Goal: Subscribe to service/newsletter

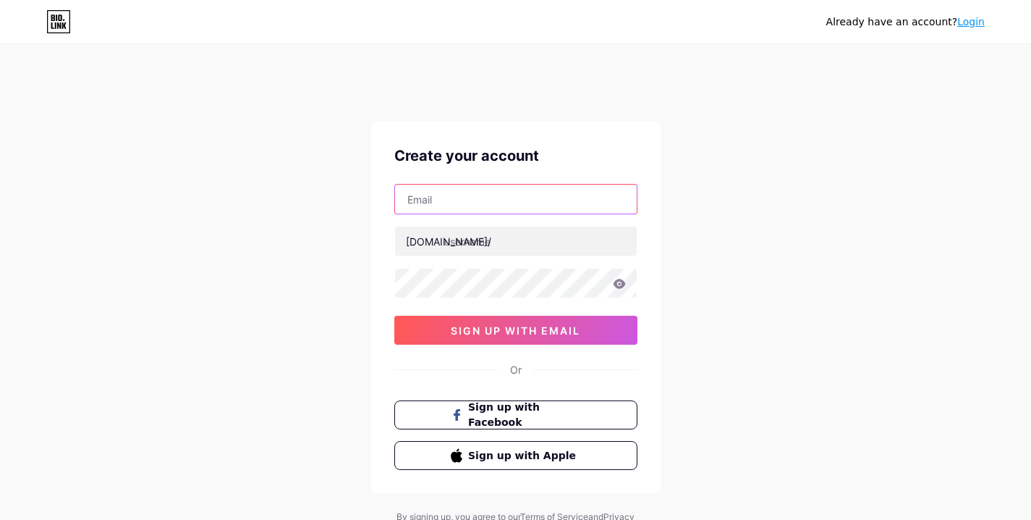
click at [462, 203] on input "text" at bounding box center [516, 199] width 242 height 29
type input "[EMAIL_ADDRESS][DOMAIN_NAME]"
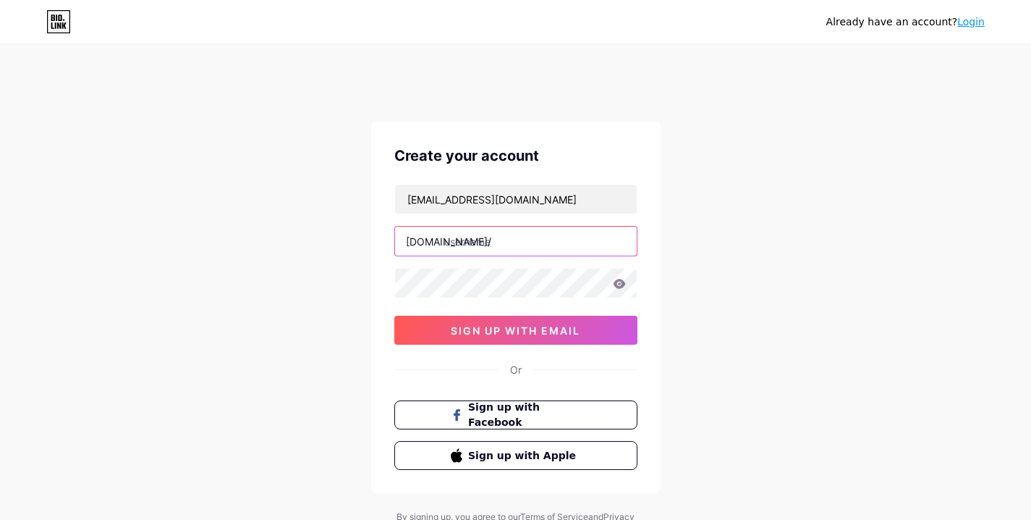
click at [478, 248] on input "text" at bounding box center [516, 241] width 242 height 29
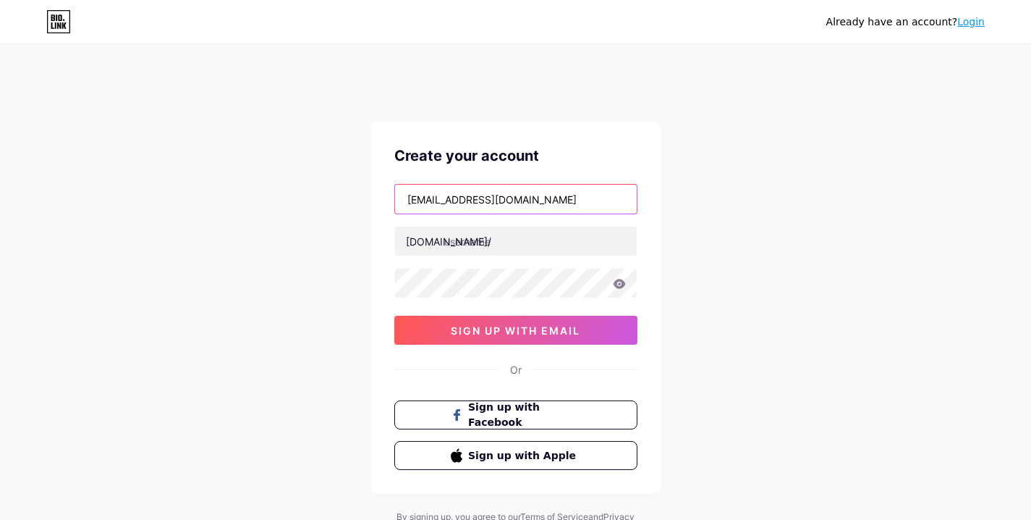
click at [426, 195] on input "[EMAIL_ADDRESS][DOMAIN_NAME]" at bounding box center [516, 199] width 242 height 29
drag, startPoint x: 478, startPoint y: 200, endPoint x: 393, endPoint y: 195, distance: 84.9
click at [393, 195] on div "Create your account [EMAIL_ADDRESS][DOMAIN_NAME] [DOMAIN_NAME]/ 0cAFcWeA5bhEpym…" at bounding box center [515, 307] width 289 height 371
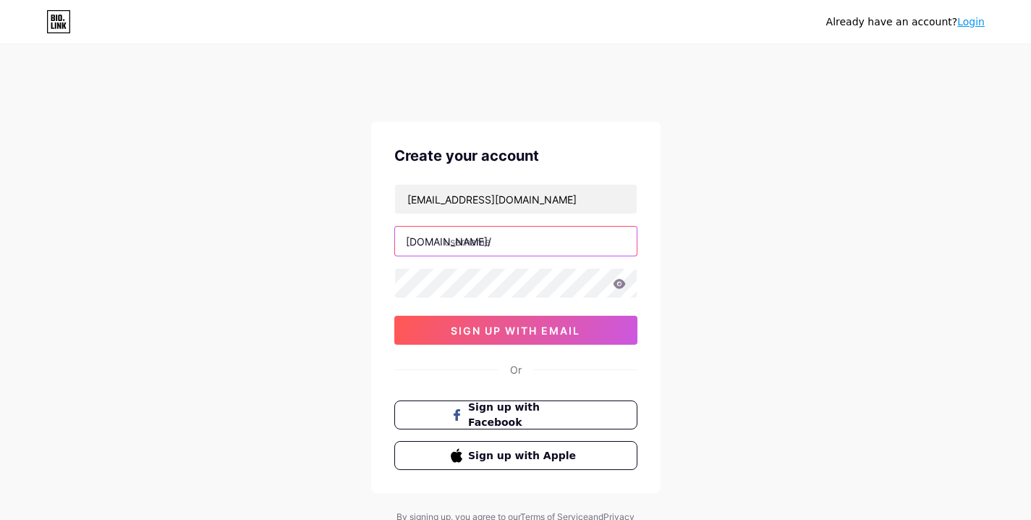
click at [483, 236] on input "text" at bounding box center [516, 241] width 242 height 29
paste input "vaiharieyecare"
drag, startPoint x: 490, startPoint y: 245, endPoint x: 575, endPoint y: 248, distance: 84.7
click at [575, 248] on input "vaiharieyecare" at bounding box center [516, 241] width 242 height 29
type input "vaiharieyewear"
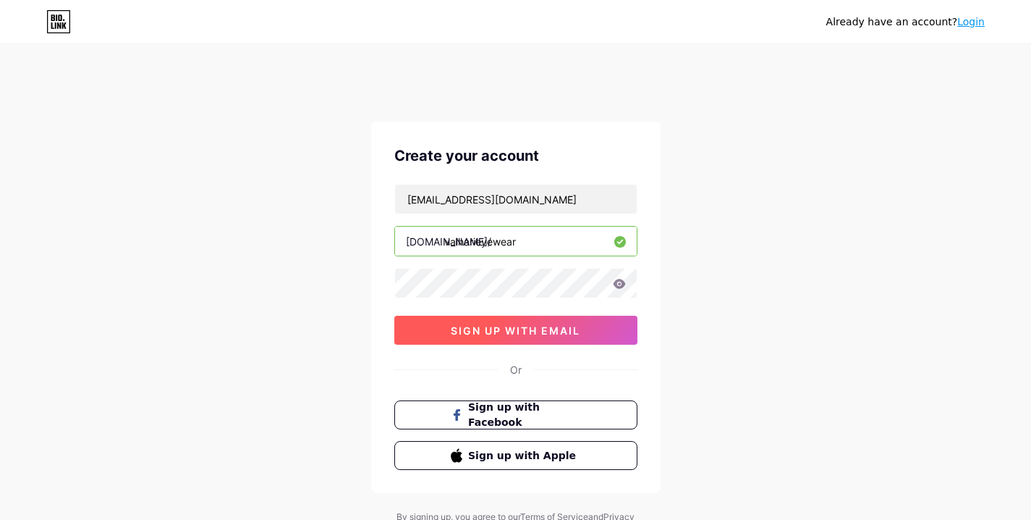
click at [464, 329] on span "sign up with email" at bounding box center [516, 330] width 130 height 12
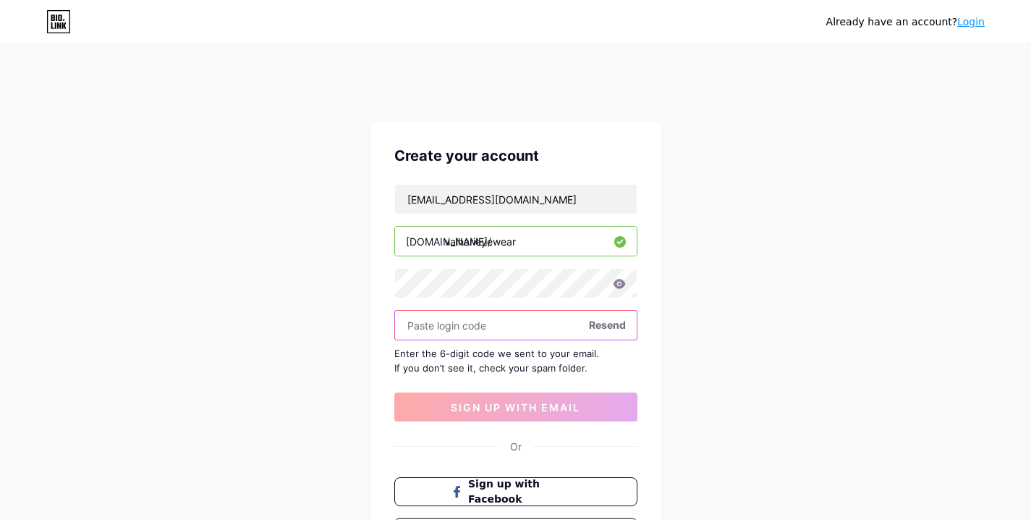
click at [502, 322] on input "text" at bounding box center [516, 324] width 242 height 29
paste input "199791"
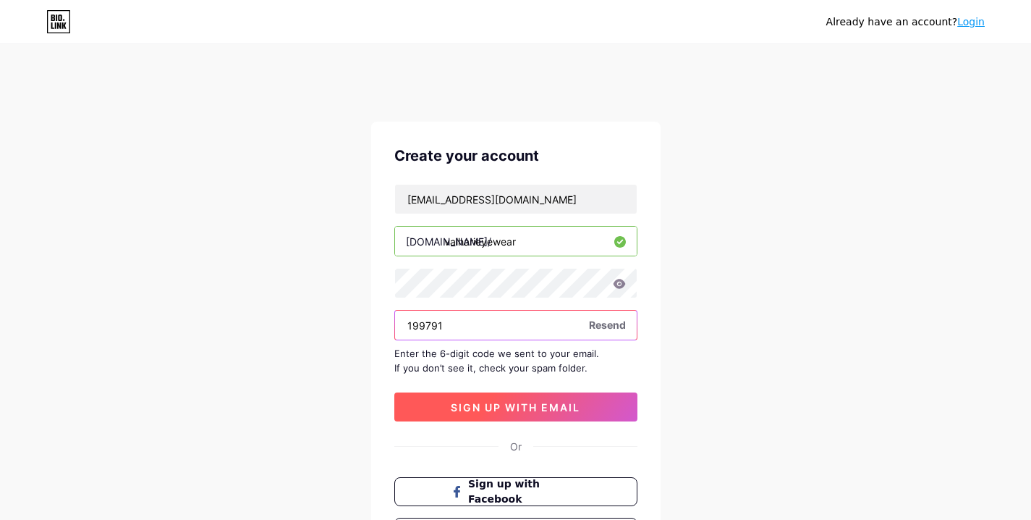
type input "199791"
click at [491, 407] on span "sign up with email" at bounding box center [516, 407] width 130 height 12
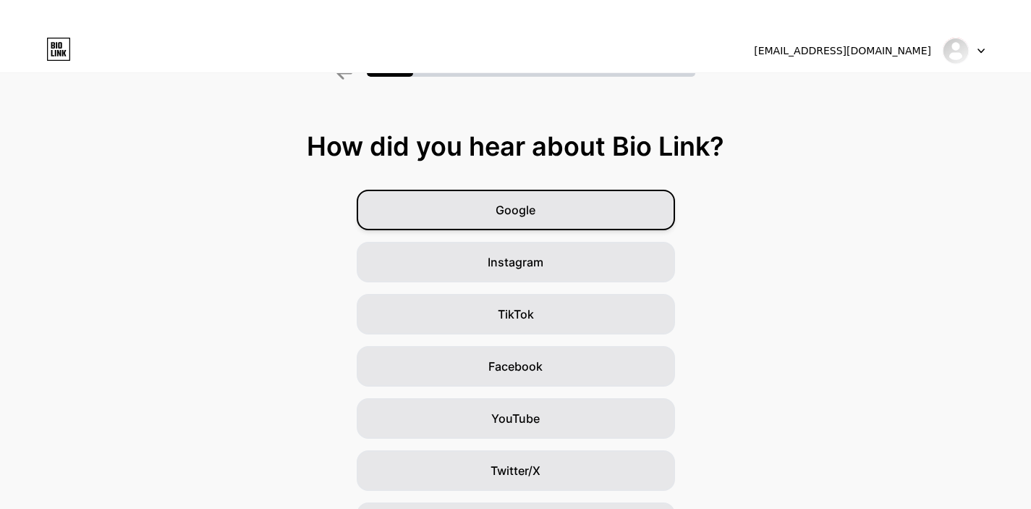
click at [517, 211] on span "Google" at bounding box center [516, 209] width 40 height 17
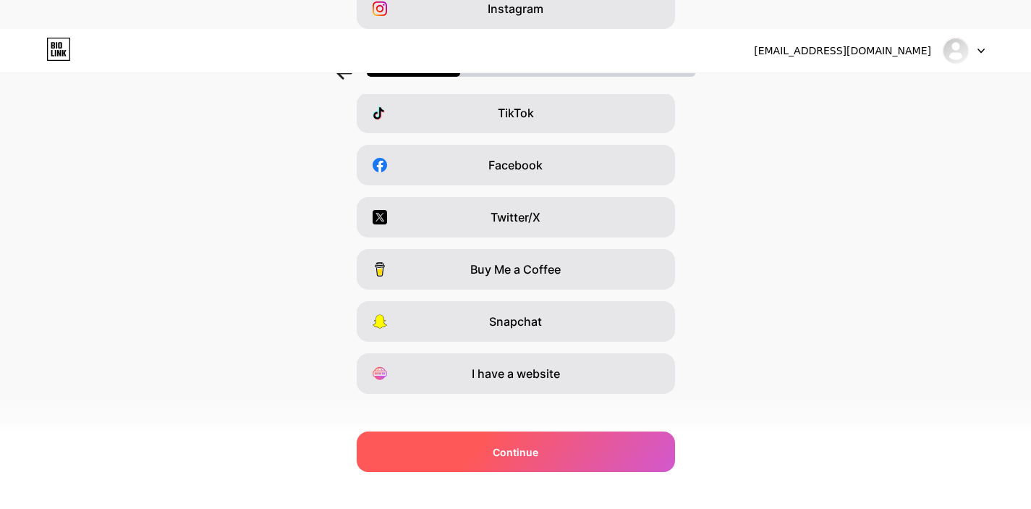
scroll to position [216, 0]
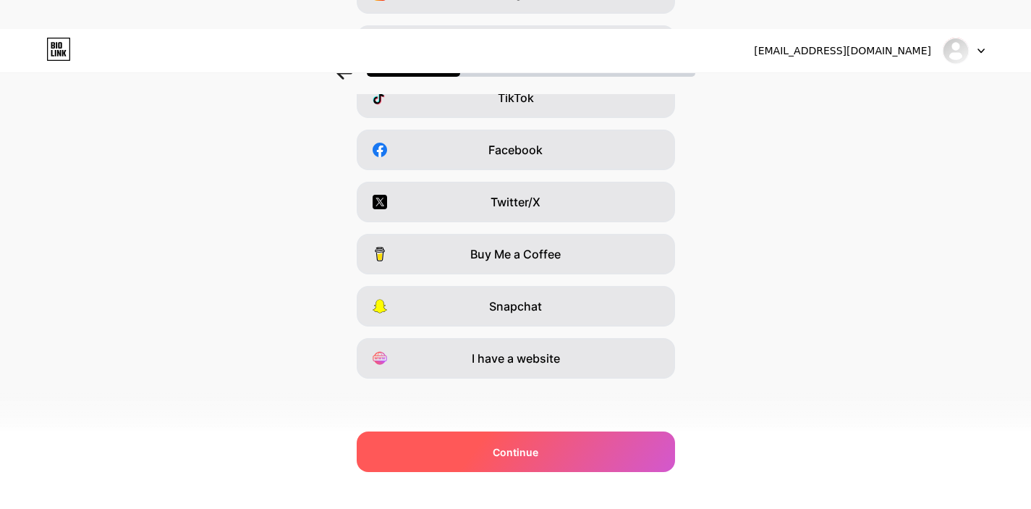
click at [457, 460] on div "Continue" at bounding box center [516, 451] width 318 height 41
click at [536, 443] on div "Continue" at bounding box center [516, 451] width 318 height 41
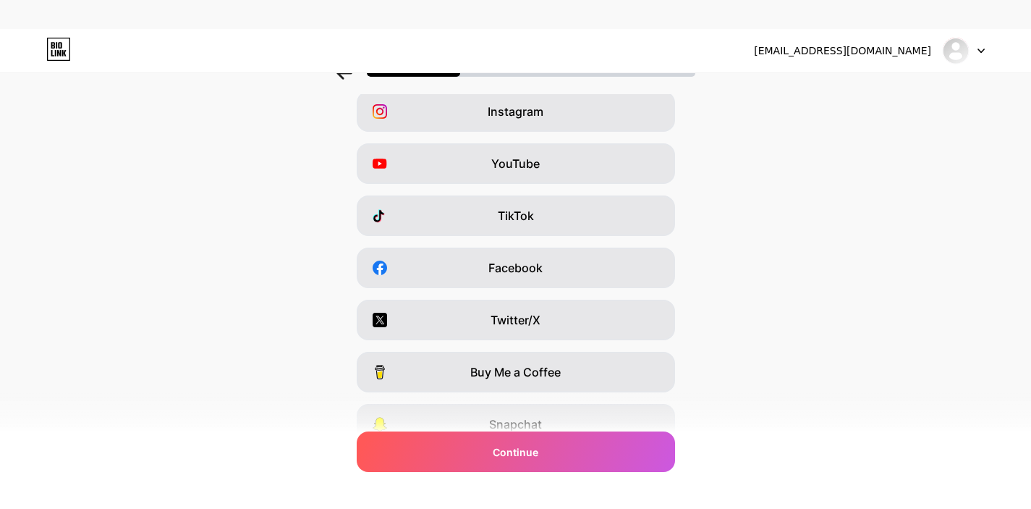
scroll to position [174, 0]
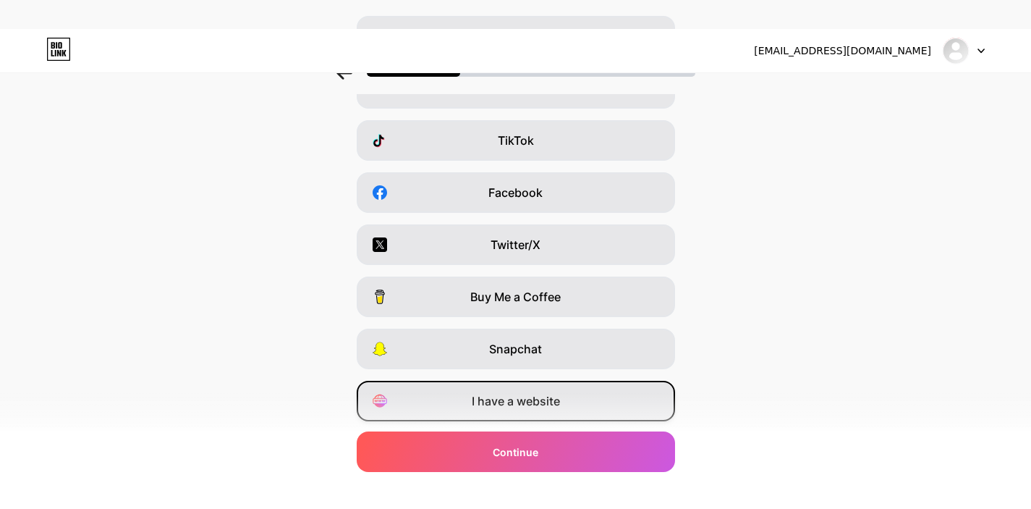
click at [549, 418] on div "I have a website" at bounding box center [516, 401] width 318 height 41
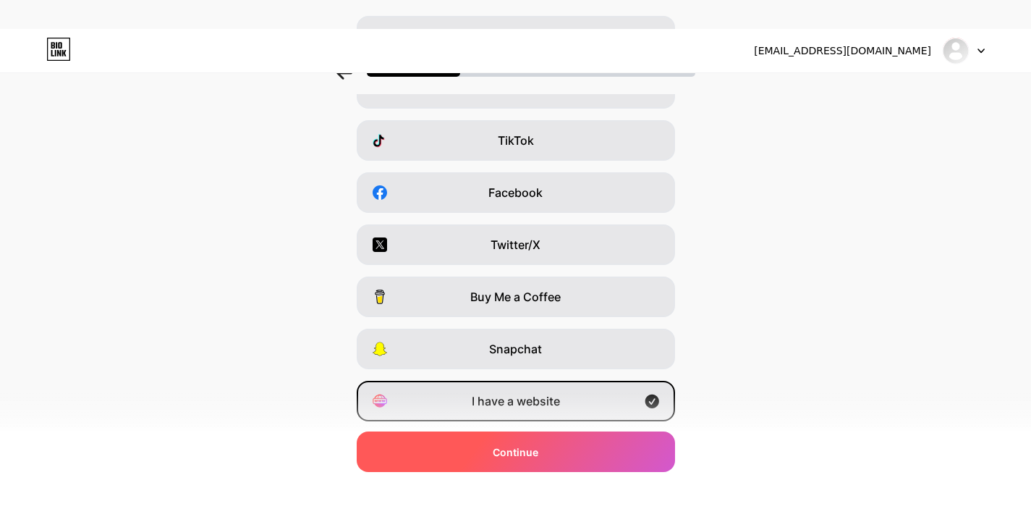
click at [557, 456] on div "Continue" at bounding box center [516, 451] width 318 height 41
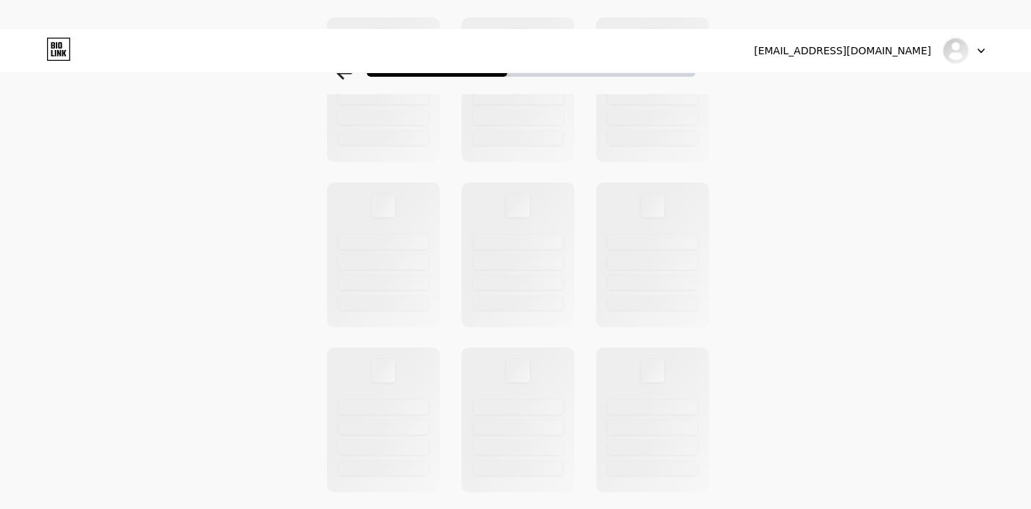
scroll to position [0, 0]
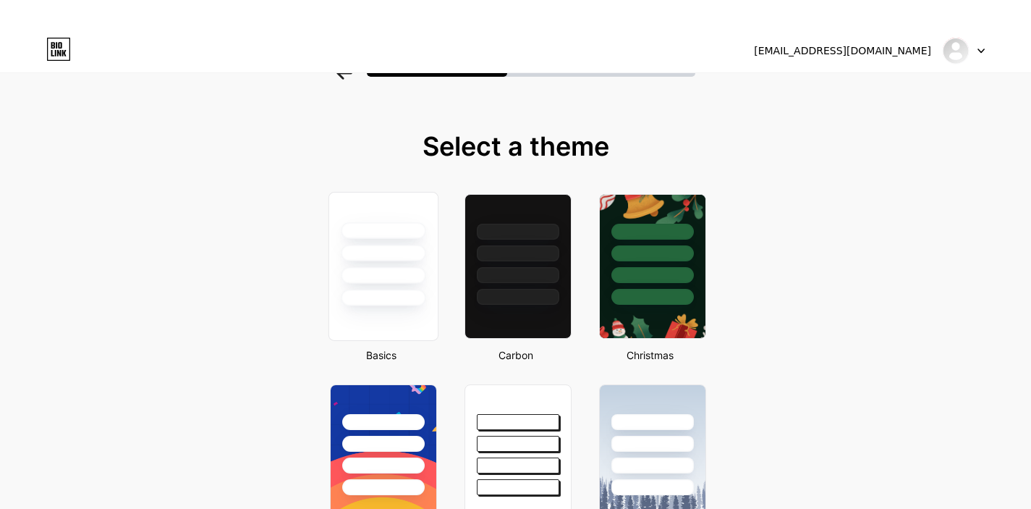
click at [400, 273] on div at bounding box center [383, 275] width 85 height 17
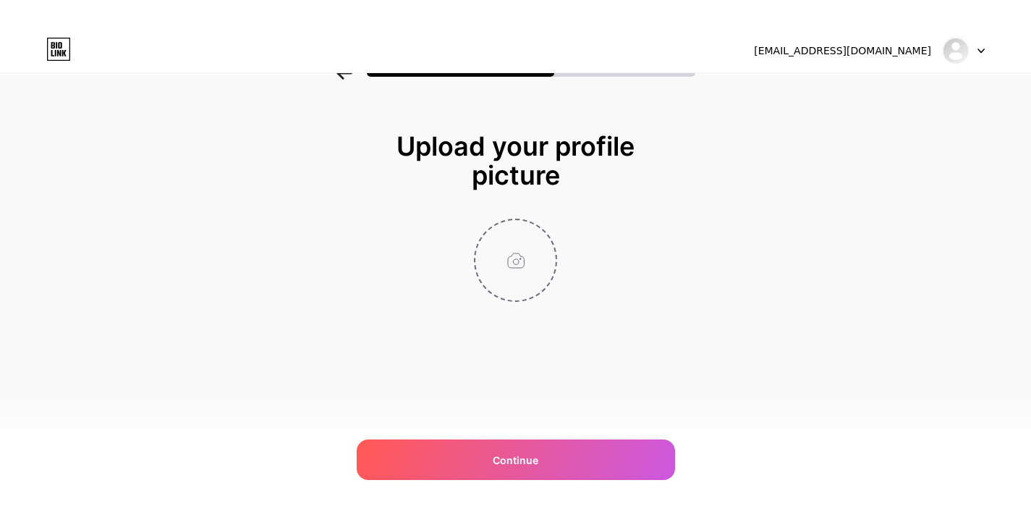
click at [532, 263] on input "file" at bounding box center [516, 260] width 80 height 80
type input "C:\fakepath\Viahari.png"
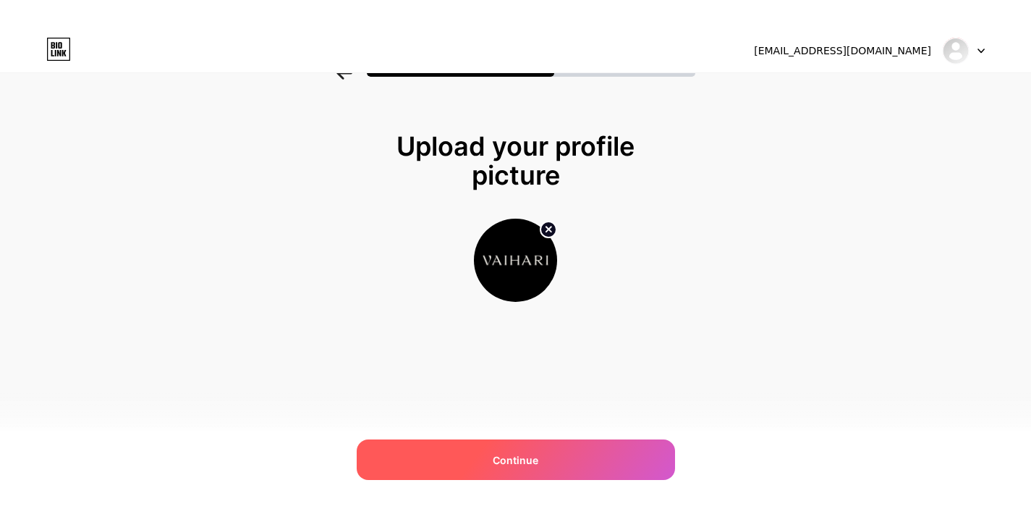
click at [523, 467] on span "Continue" at bounding box center [516, 459] width 46 height 15
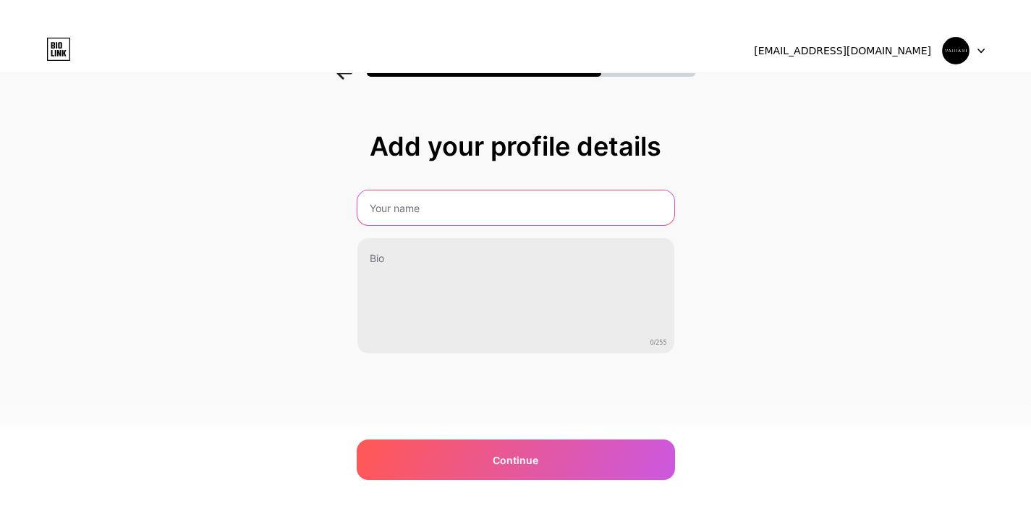
click at [418, 214] on input "text" at bounding box center [516, 207] width 317 height 35
drag, startPoint x: 565, startPoint y: 216, endPoint x: 409, endPoint y: 211, distance: 155.7
click at [409, 211] on input "Vaihari Sunglasses and Accessories" at bounding box center [515, 207] width 320 height 35
type input "Vaihari Sunglasses and Accessories"
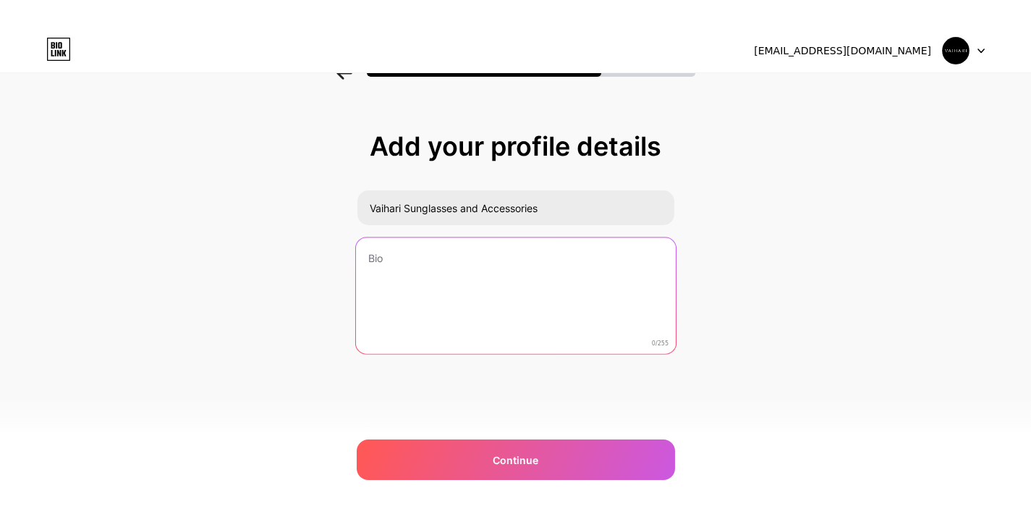
click at [466, 259] on textarea at bounding box center [515, 296] width 320 height 118
click at [411, 283] on textarea at bounding box center [515, 296] width 320 height 118
paste textarea "Shop [PERSON_NAME]’s premium sunglasses & timeless jewelry. Get trendy designer…"
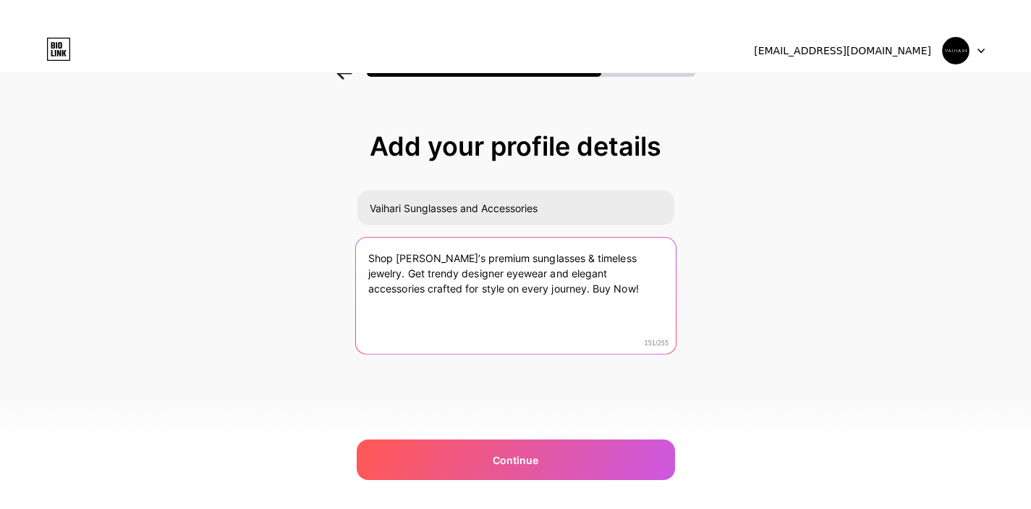
click at [549, 291] on textarea "Shop [PERSON_NAME]’s premium sunglasses & timeless jewelry. Get trendy designer…" at bounding box center [515, 296] width 320 height 118
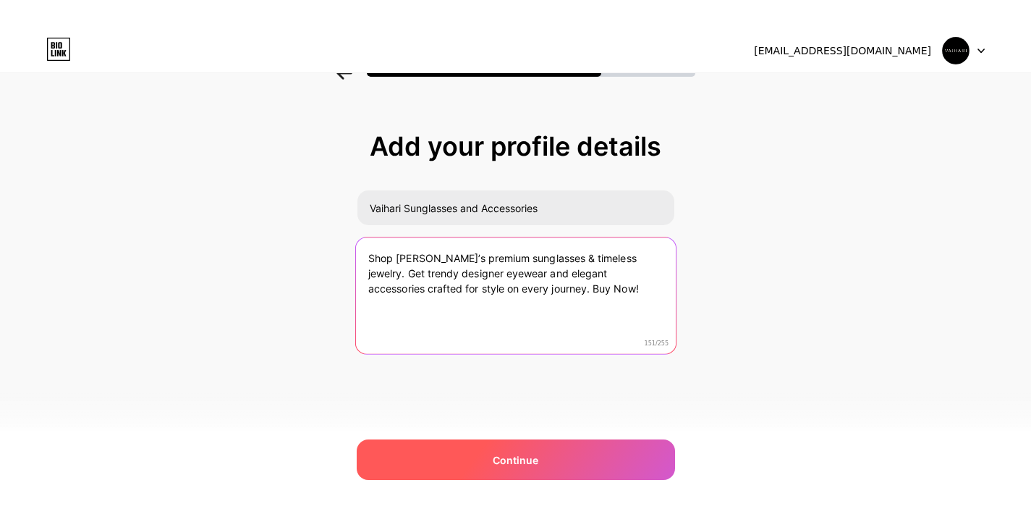
type textarea "Shop [PERSON_NAME]’s premium sunglasses & timeless jewelry. Get trendy designer…"
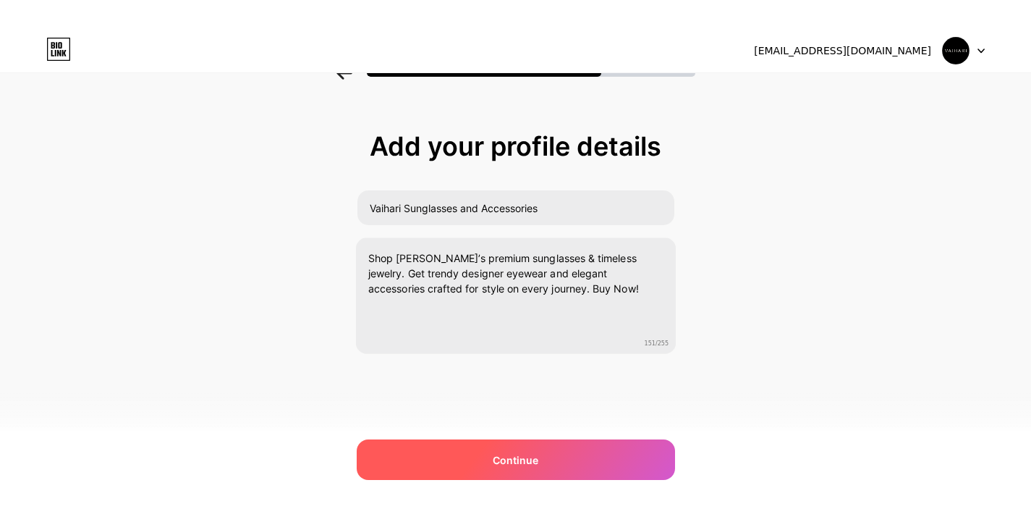
click at [509, 454] on span "Continue" at bounding box center [516, 459] width 46 height 15
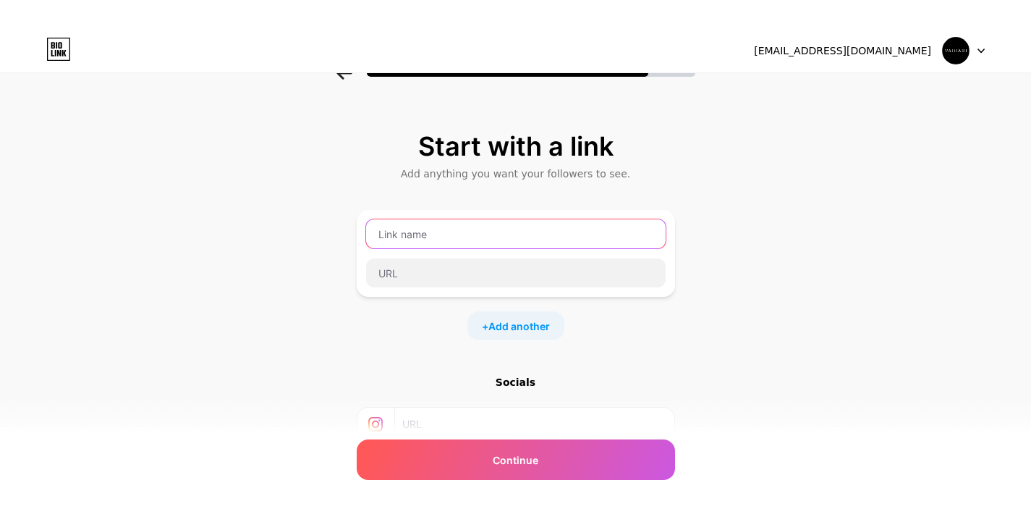
click at [465, 241] on input "text" at bounding box center [516, 233] width 300 height 29
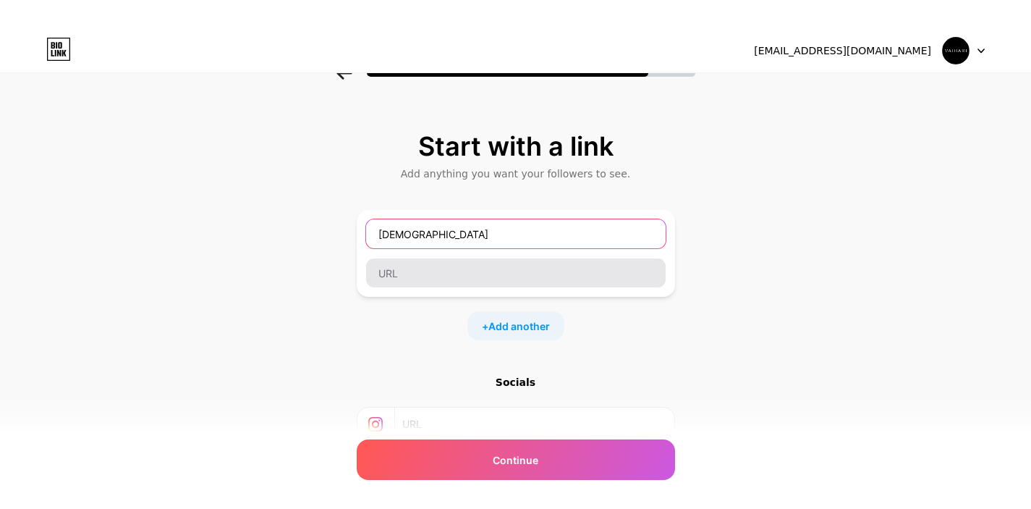
type input "[DEMOGRAPHIC_DATA]"
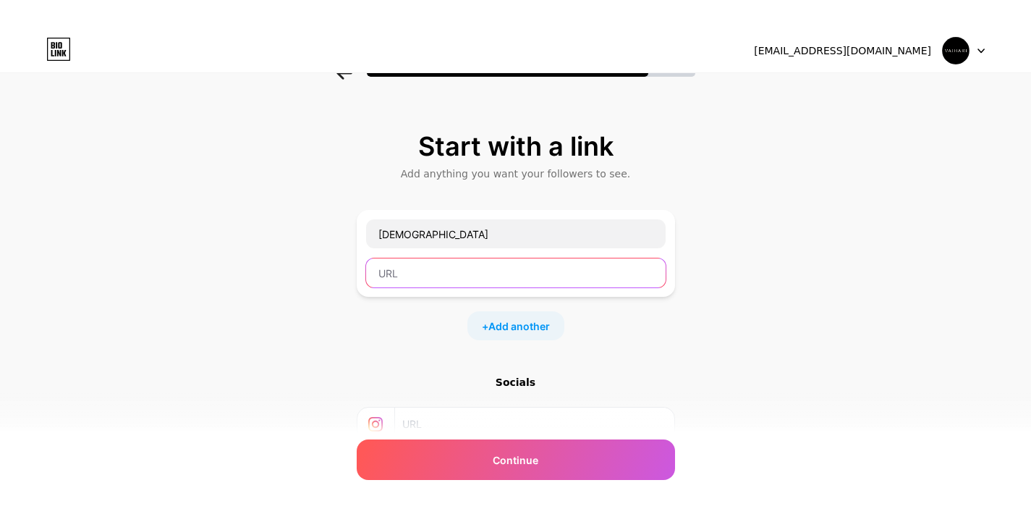
click at [392, 279] on input "text" at bounding box center [516, 272] width 300 height 29
paste input "[URL][DOMAIN_NAME]"
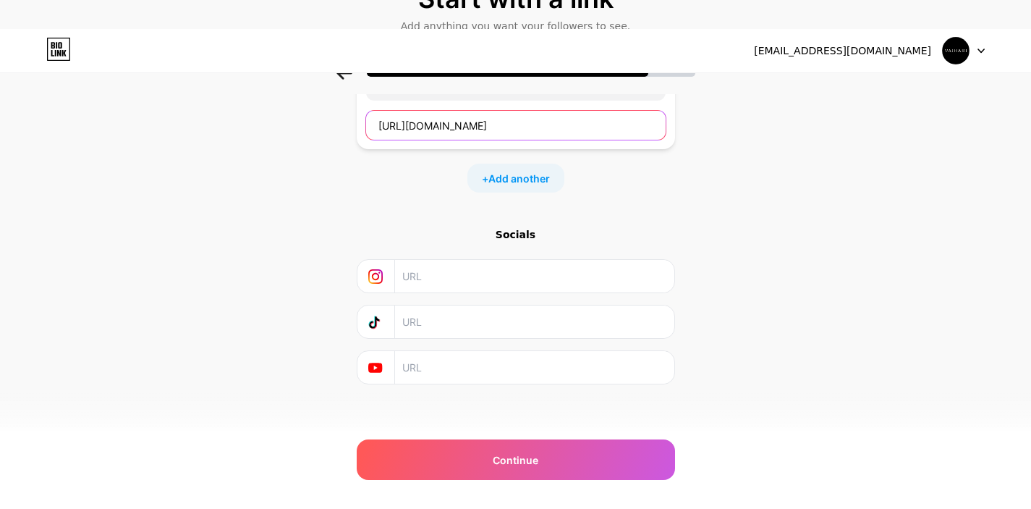
scroll to position [153, 0]
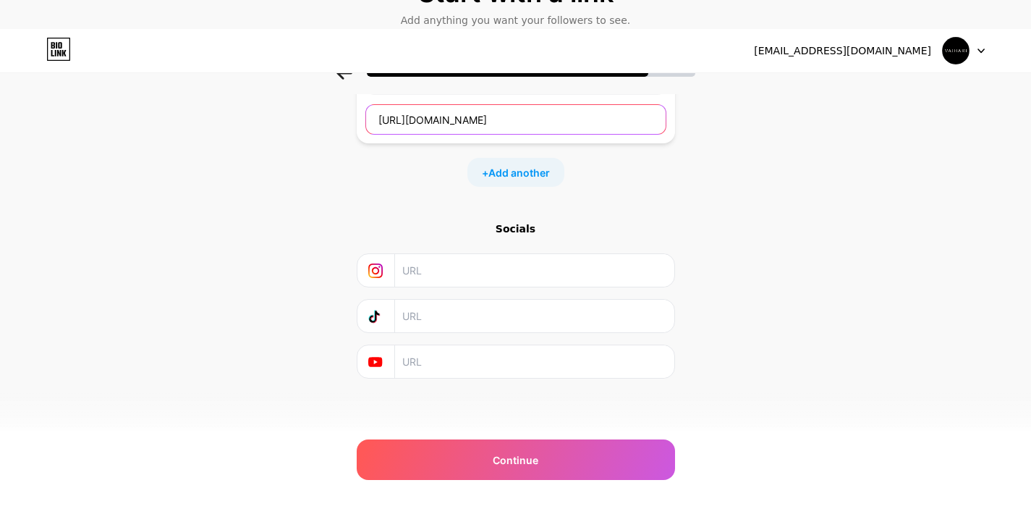
type input "[URL][DOMAIN_NAME]"
click at [446, 269] on input "text" at bounding box center [533, 270] width 263 height 33
paste input "[URL][DOMAIN_NAME]"
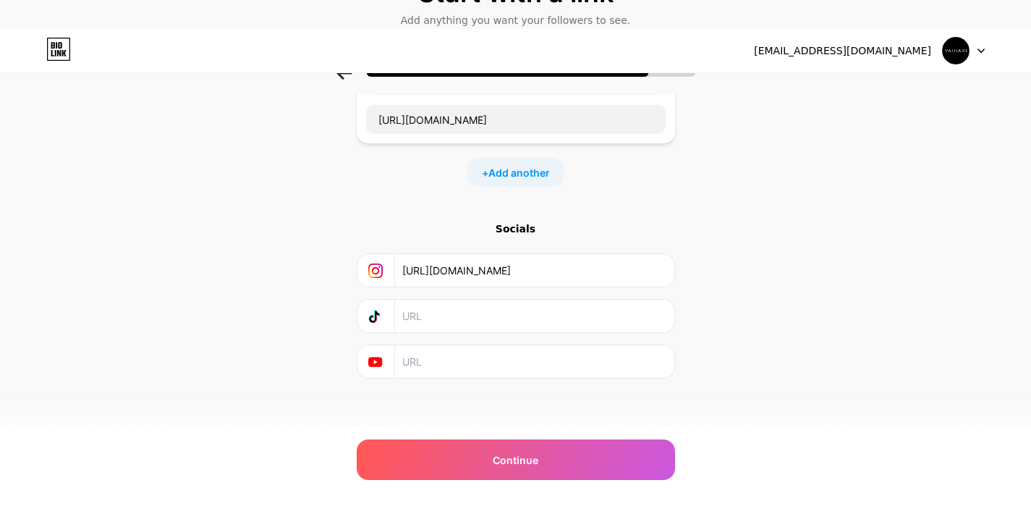
scroll to position [0, 50]
type input "[URL][DOMAIN_NAME]"
click at [426, 321] on input "text" at bounding box center [533, 316] width 263 height 33
click at [449, 331] on input "text" at bounding box center [533, 316] width 263 height 33
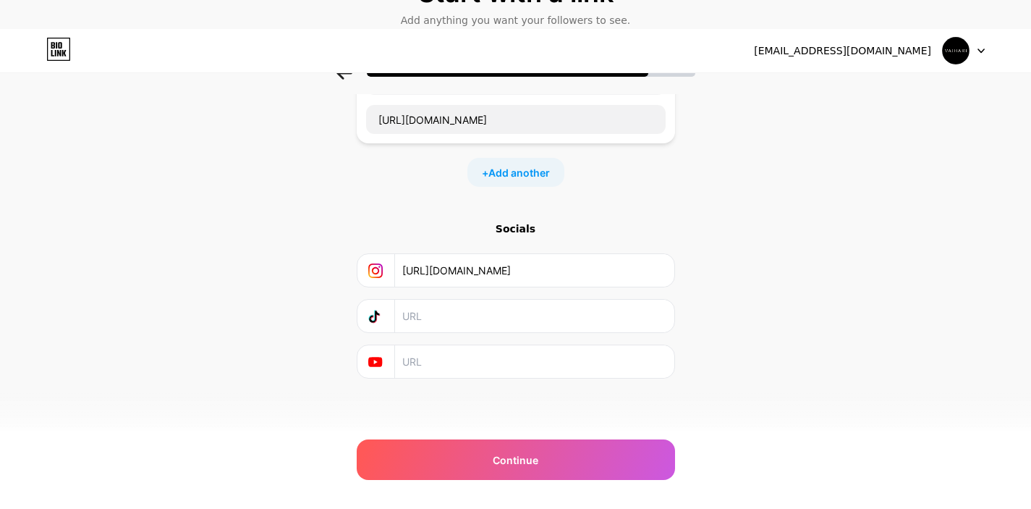
paste input "[URL][DOMAIN_NAME]"
type input "[URL][DOMAIN_NAME]"
click at [560, 483] on div "[EMAIL_ADDRESS][DOMAIN_NAME] Logout Link Copied Start with a link Add anything …" at bounding box center [515, 192] width 1031 height 633
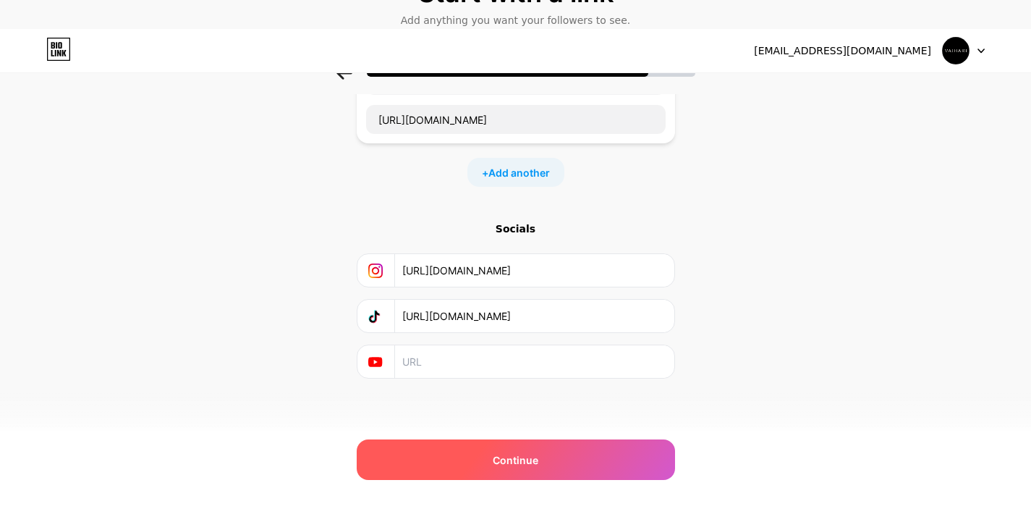
click at [562, 461] on div "Continue" at bounding box center [516, 459] width 318 height 41
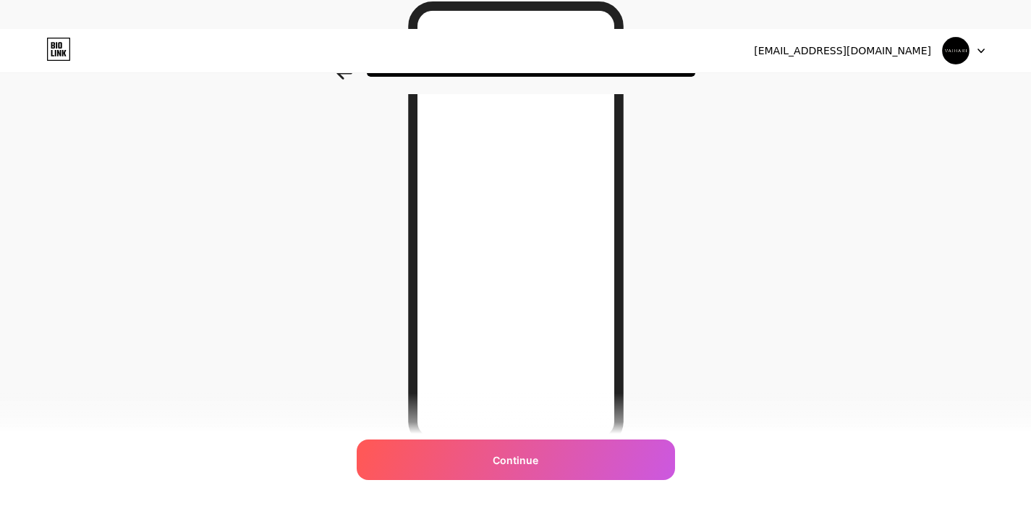
scroll to position [248, 0]
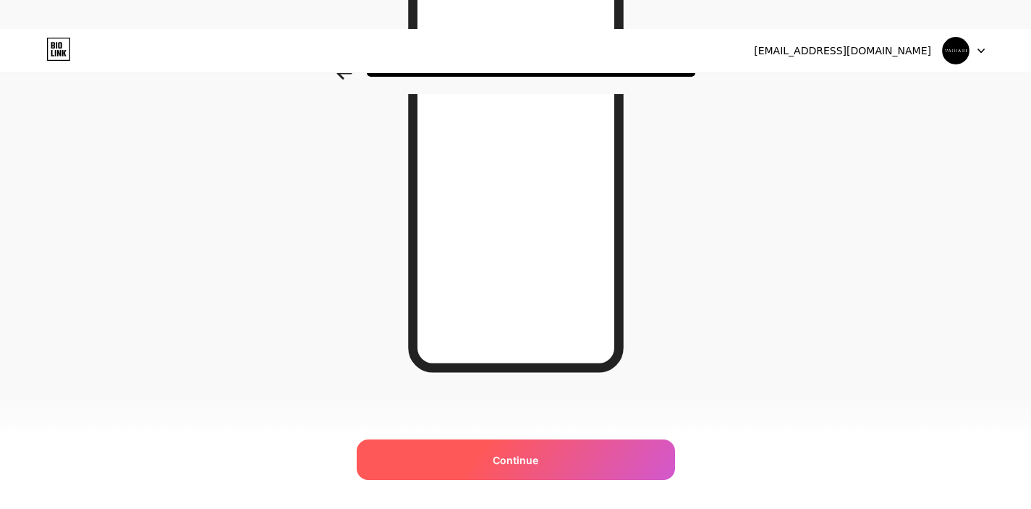
click at [513, 457] on span "Continue" at bounding box center [516, 459] width 46 height 15
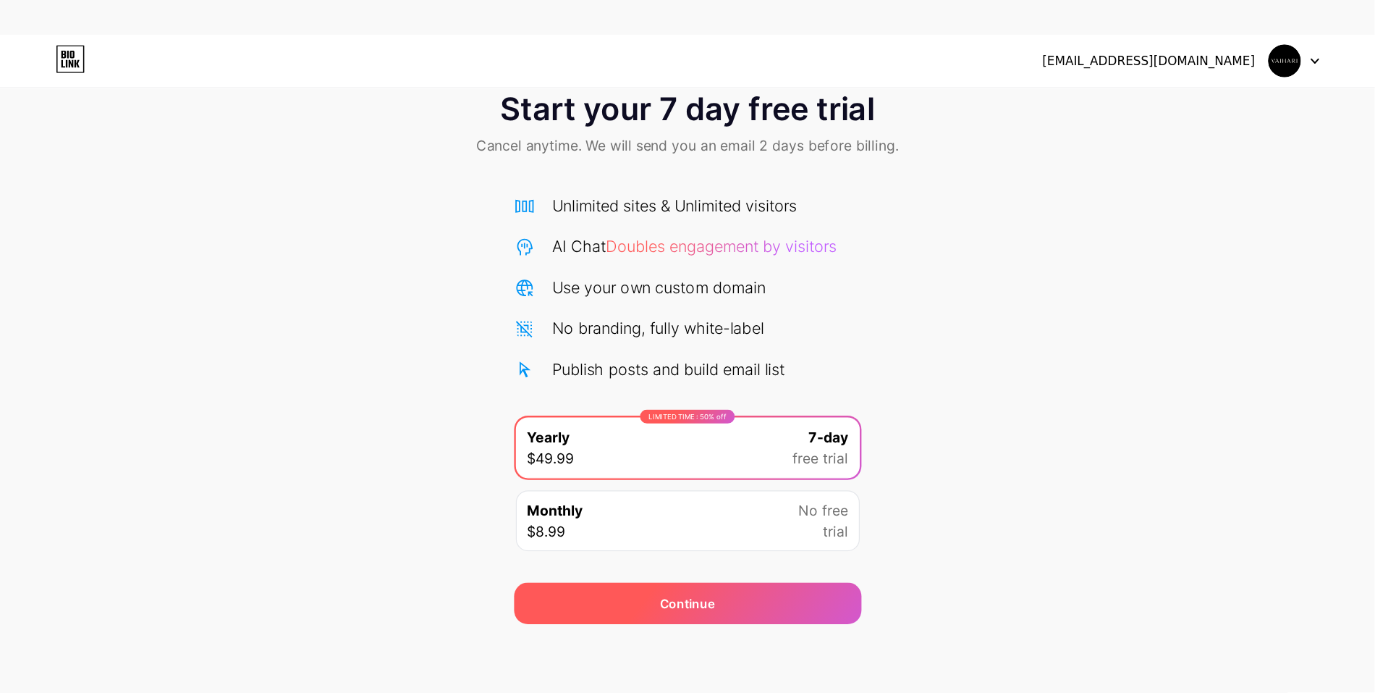
scroll to position [29, 0]
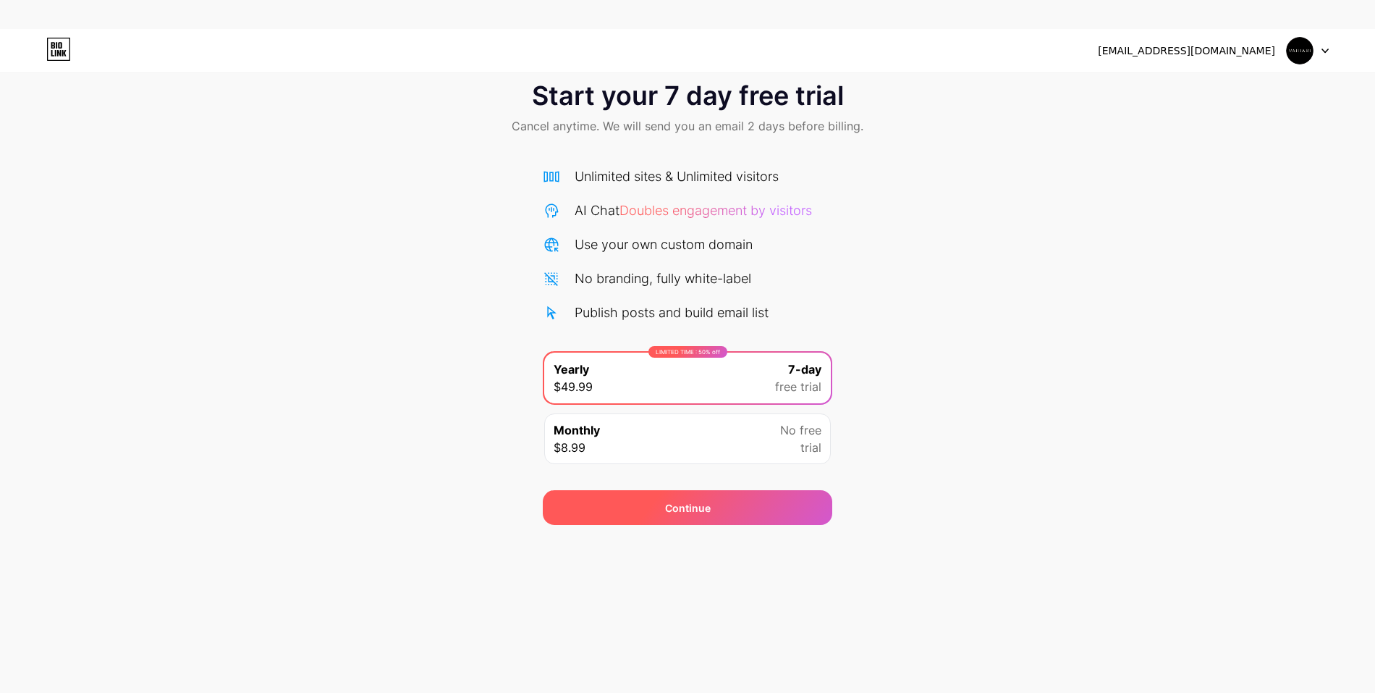
click at [689, 519] on div "[EMAIL_ADDRESS][DOMAIN_NAME] Logout Link Copied Start your 7 day free trial Can…" at bounding box center [687, 346] width 1375 height 693
click at [676, 501] on div "Continue" at bounding box center [688, 507] width 46 height 15
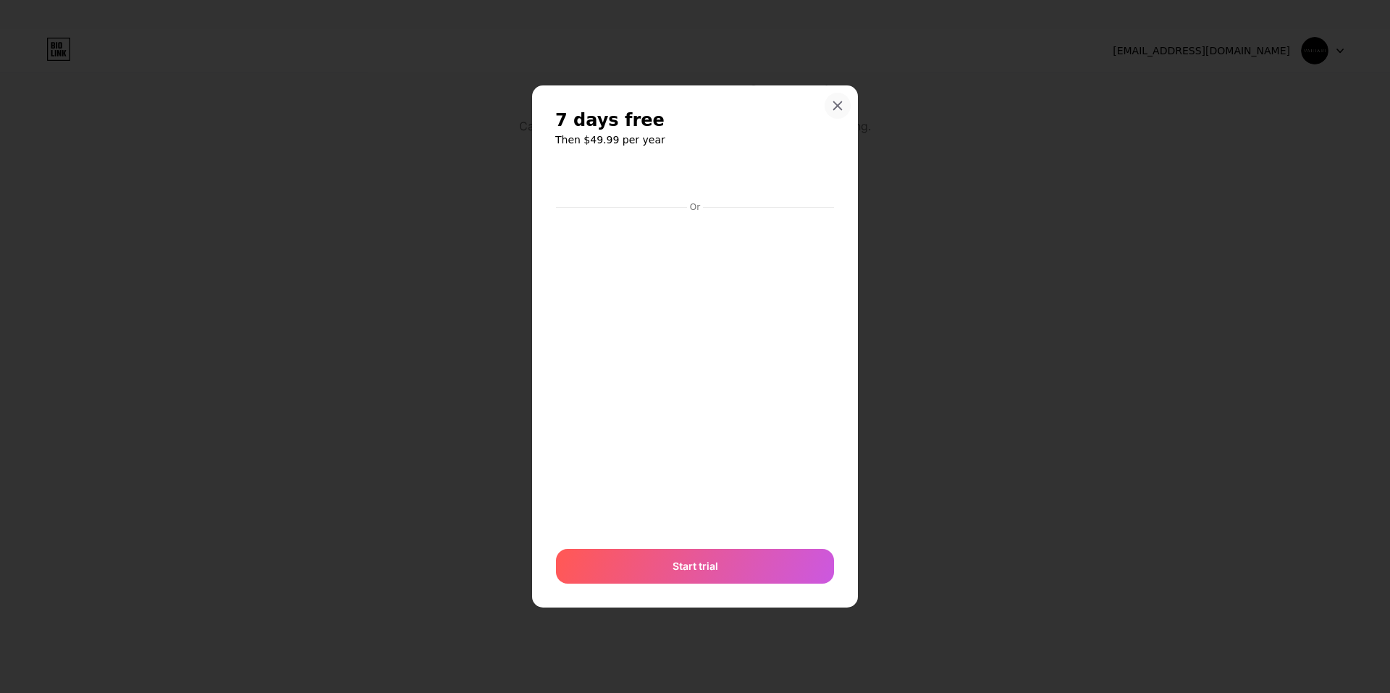
click at [843, 103] on div at bounding box center [837, 106] width 26 height 26
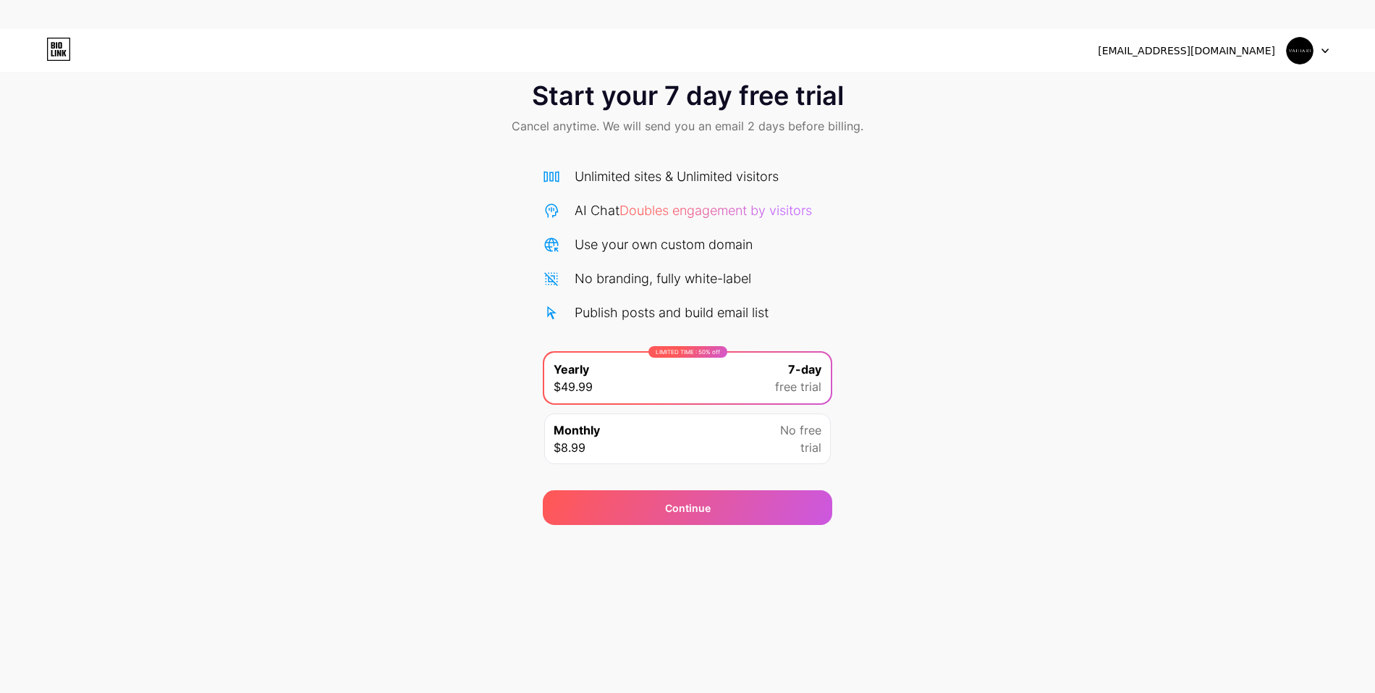
click at [643, 438] on div "Monthly $8.99 No free trial" at bounding box center [687, 438] width 287 height 51
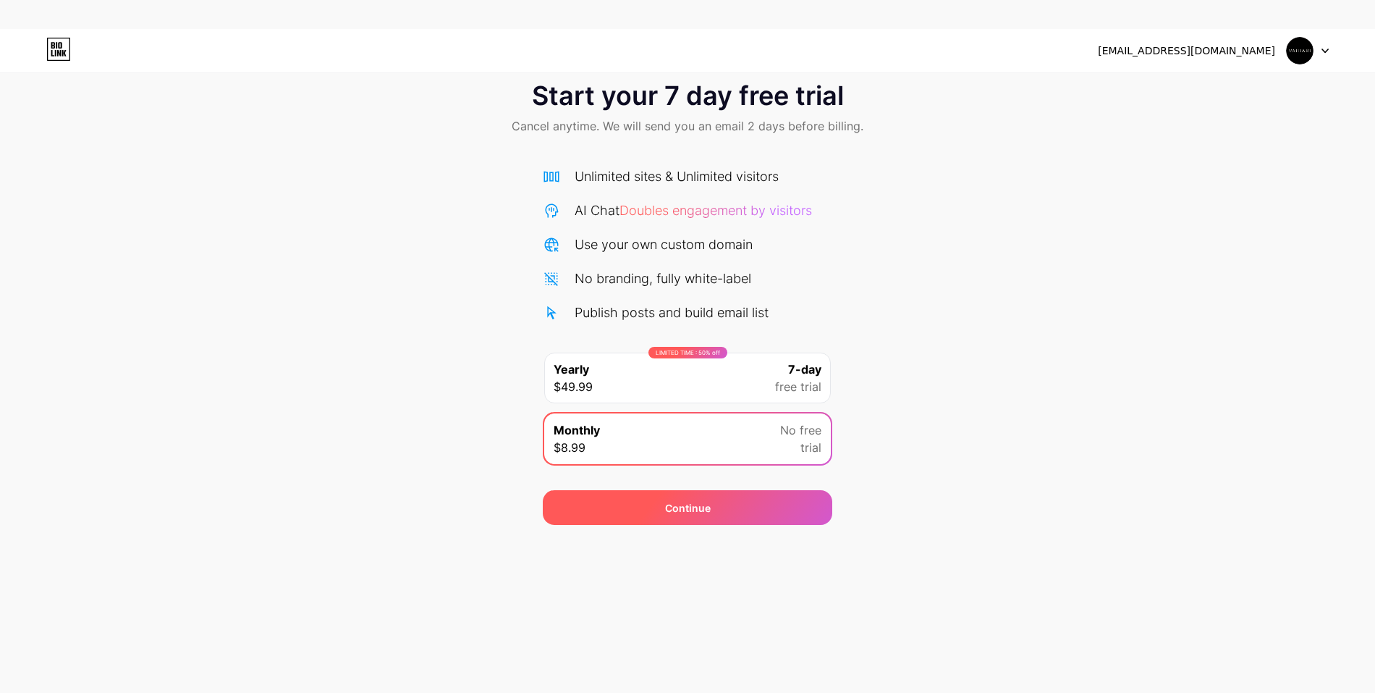
click at [649, 512] on div "Continue" at bounding box center [687, 507] width 289 height 35
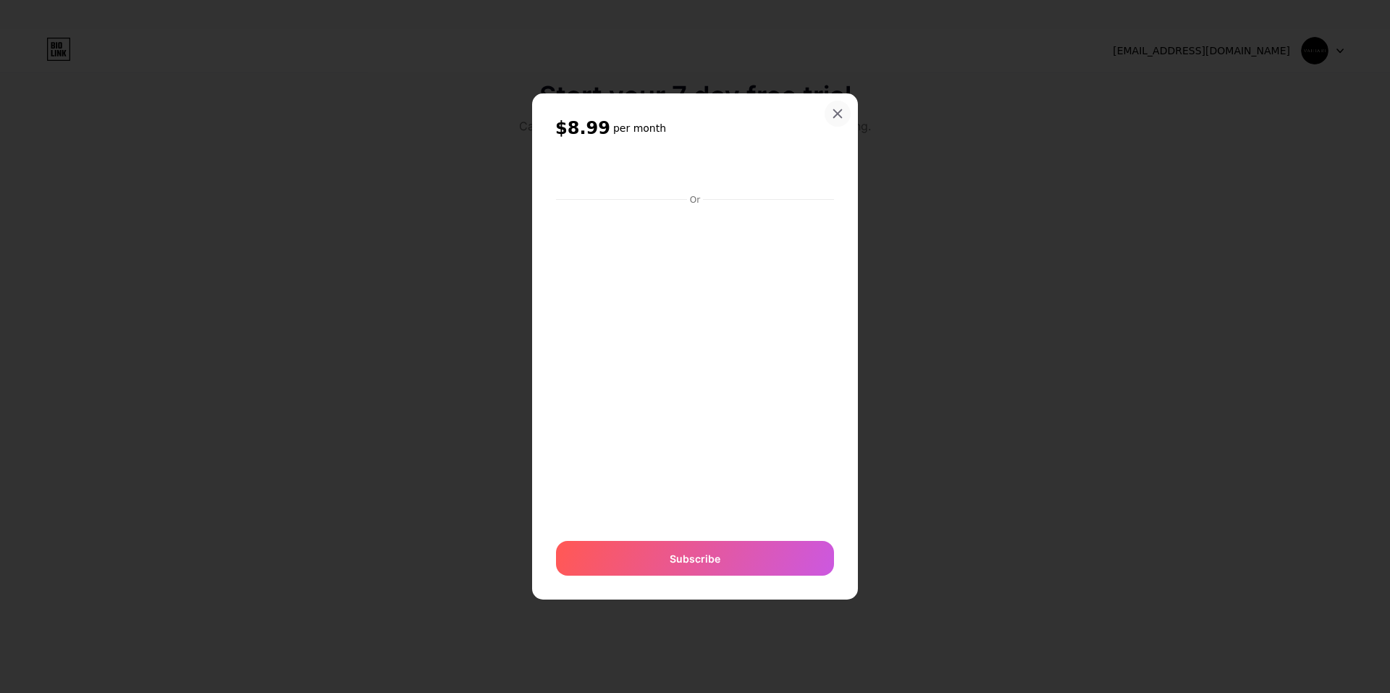
click at [834, 119] on div at bounding box center [837, 114] width 26 height 26
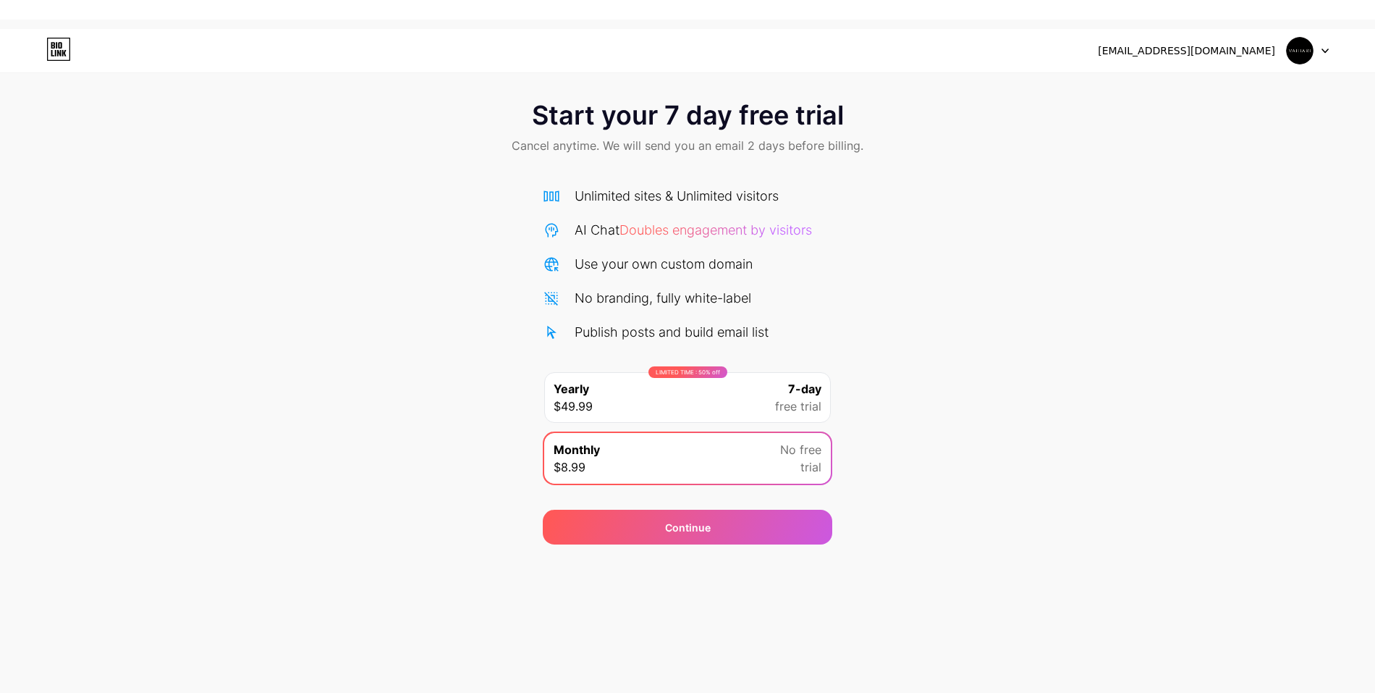
scroll to position [0, 0]
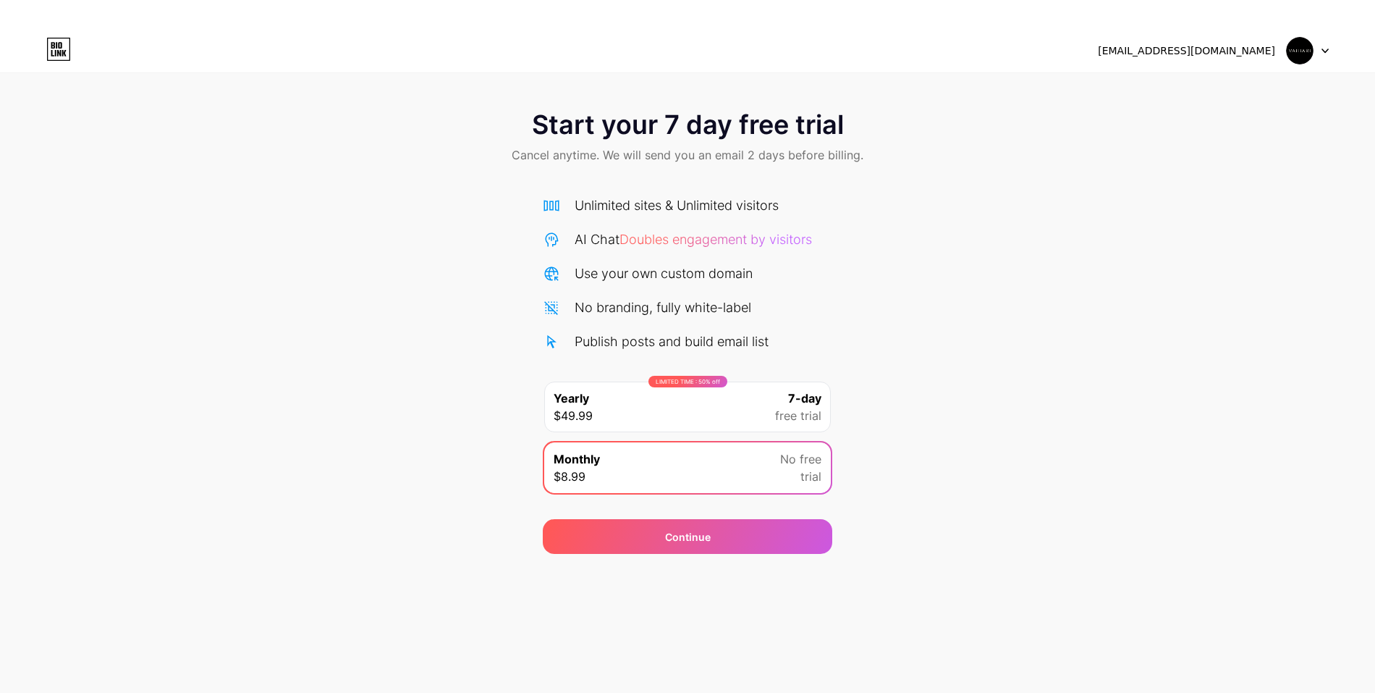
click at [44, 52] on div "[EMAIL_ADDRESS][DOMAIN_NAME] Logout" at bounding box center [687, 51] width 1375 height 26
click at [47, 52] on icon at bounding box center [58, 49] width 25 height 23
